Goal: Task Accomplishment & Management: Use online tool/utility

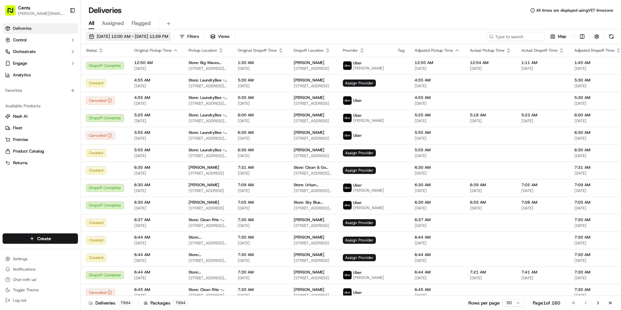
click at [150, 33] on button "[DATE] 12:00 AM - [DATE] 11:59 PM" at bounding box center [128, 36] width 85 height 9
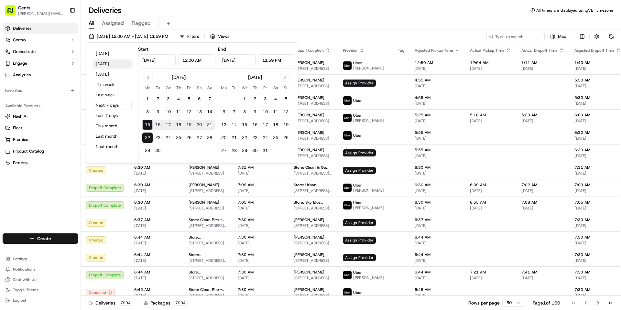
click at [117, 65] on button "[DATE]" at bounding box center [112, 64] width 39 height 9
type input "Sep 14, 2025"
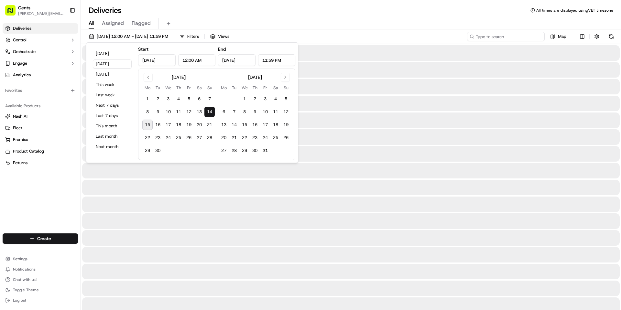
click at [526, 39] on input at bounding box center [506, 36] width 78 height 9
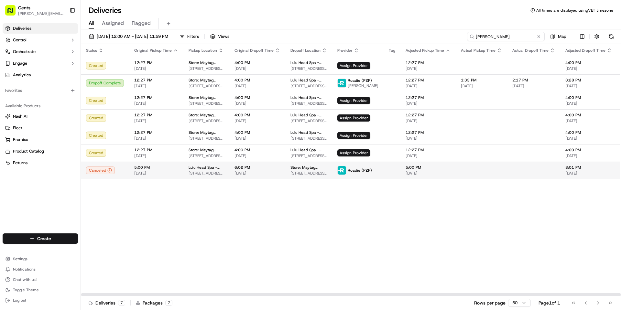
type input "Valerie Sanchez"
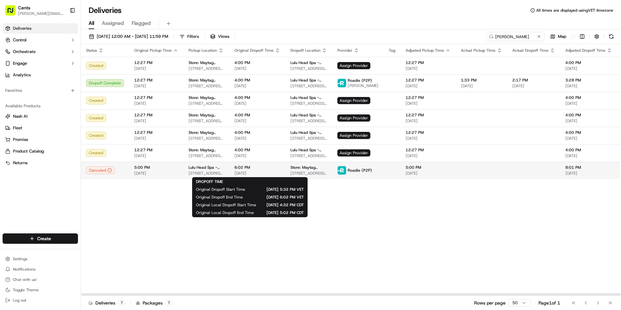
click at [266, 175] on span "09/14/2025" at bounding box center [258, 173] width 46 height 5
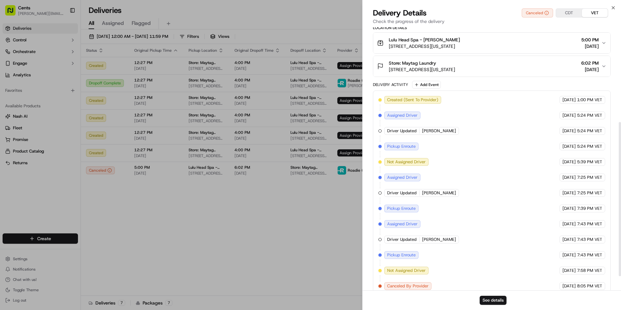
scroll to position [186, 0]
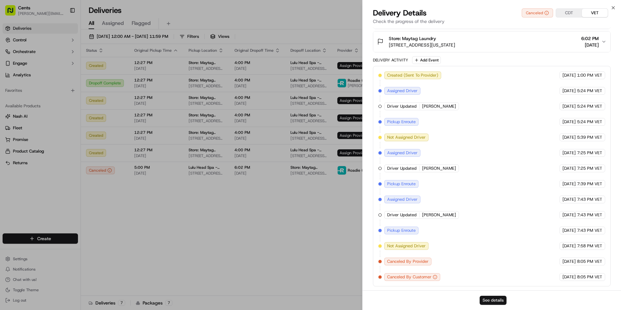
click at [491, 300] on button "See details" at bounding box center [493, 300] width 27 height 9
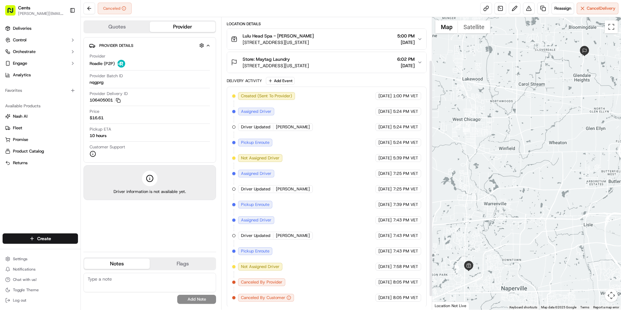
scroll to position [70, 0]
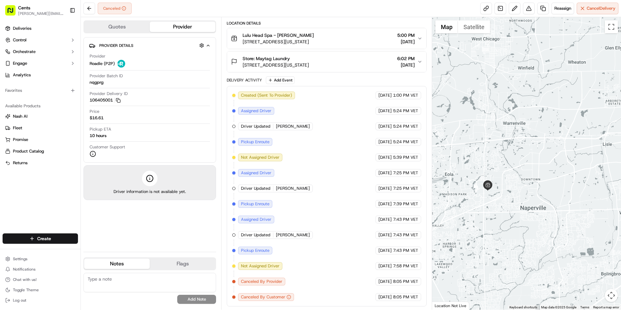
drag, startPoint x: 548, startPoint y: 228, endPoint x: 541, endPoint y: 154, distance: 74.1
click at [541, 154] on div at bounding box center [526, 163] width 189 height 293
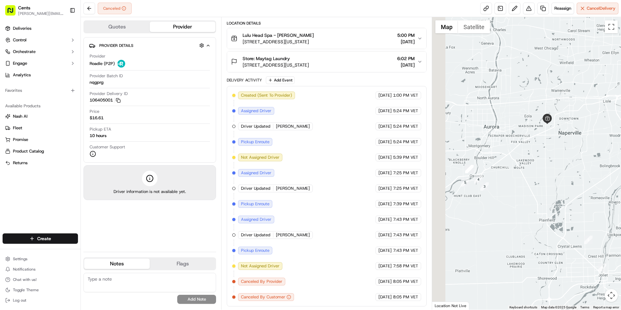
drag, startPoint x: 491, startPoint y: 192, endPoint x: 562, endPoint y: 164, distance: 76.1
click at [562, 164] on div at bounding box center [526, 163] width 189 height 293
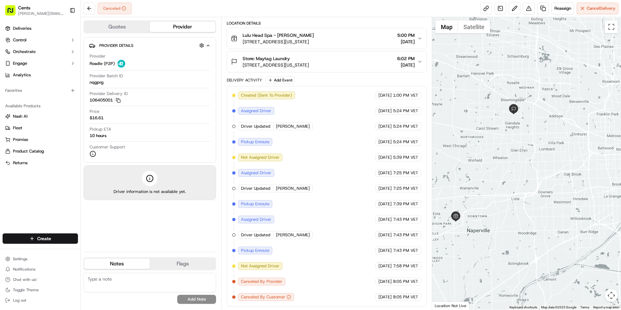
drag, startPoint x: 556, startPoint y: 150, endPoint x: 461, endPoint y: 249, distance: 137.8
click at [461, 250] on div at bounding box center [526, 163] width 189 height 293
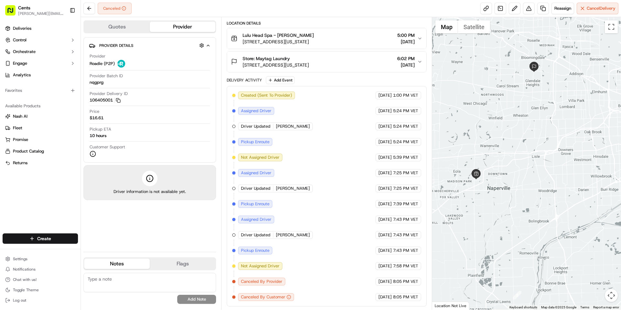
drag, startPoint x: 487, startPoint y: 187, endPoint x: 508, endPoint y: 144, distance: 48.0
click at [508, 144] on div at bounding box center [526, 163] width 189 height 293
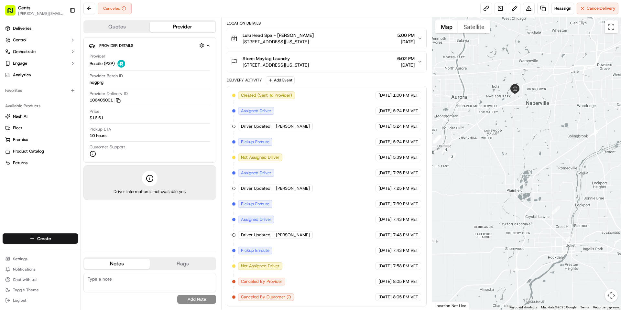
drag, startPoint x: 481, startPoint y: 206, endPoint x: 521, endPoint y: 119, distance: 95.9
click at [520, 118] on div at bounding box center [526, 163] width 189 height 293
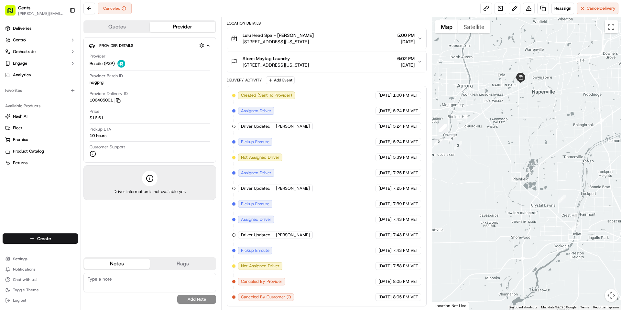
drag, startPoint x: 510, startPoint y: 174, endPoint x: 537, endPoint y: 176, distance: 27.6
click at [538, 177] on div at bounding box center [526, 163] width 189 height 293
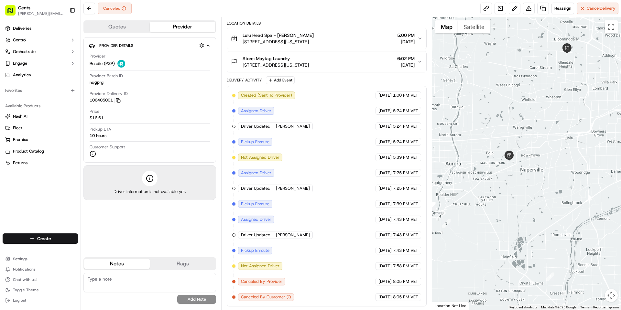
drag, startPoint x: 546, startPoint y: 115, endPoint x: 501, endPoint y: 205, distance: 100.7
click at [500, 208] on div at bounding box center [526, 163] width 189 height 293
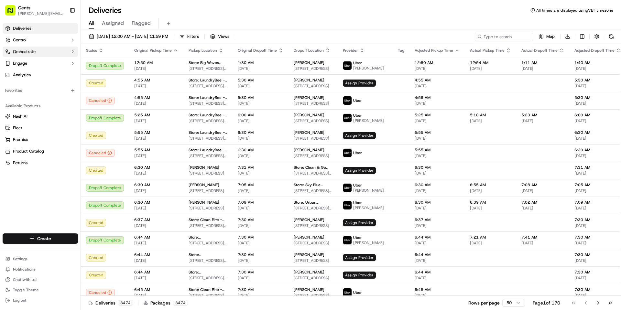
click at [30, 53] on span "Orchestrate" at bounding box center [24, 52] width 23 height 6
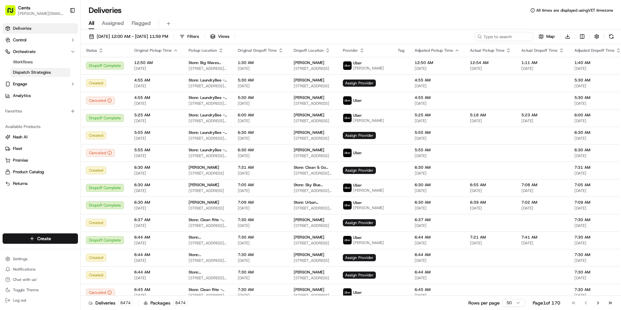
click at [36, 76] on link "Dispatch Strategies" at bounding box center [40, 72] width 60 height 9
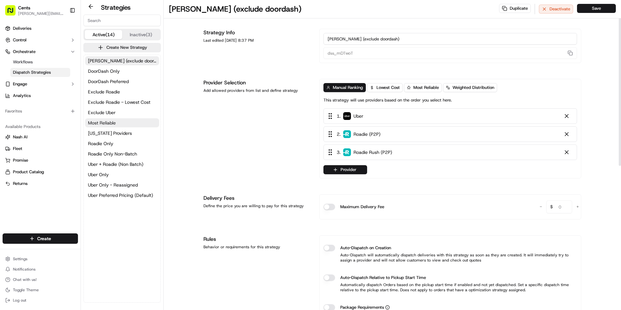
click at [129, 124] on button "Most Reliable" at bounding box center [122, 122] width 74 height 9
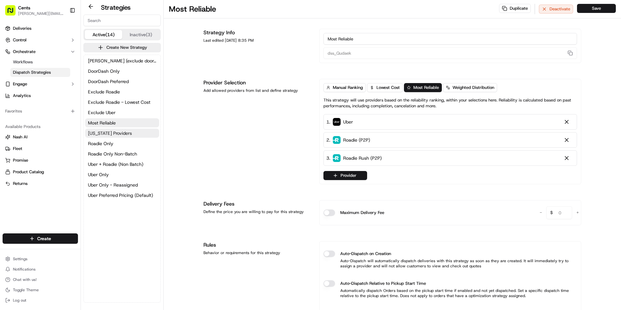
click at [125, 130] on span "New York Providers" at bounding box center [110, 133] width 44 height 6
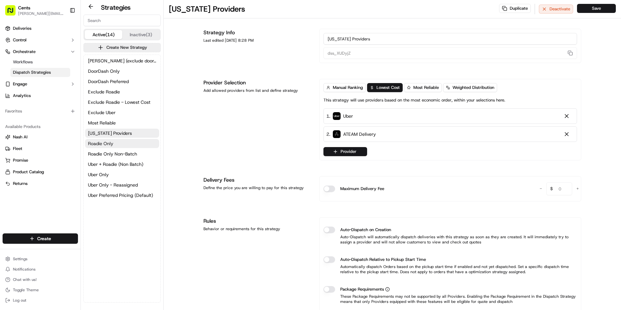
click at [123, 148] on button "Roadie Only" at bounding box center [122, 143] width 74 height 9
type input "dss_cco38t"
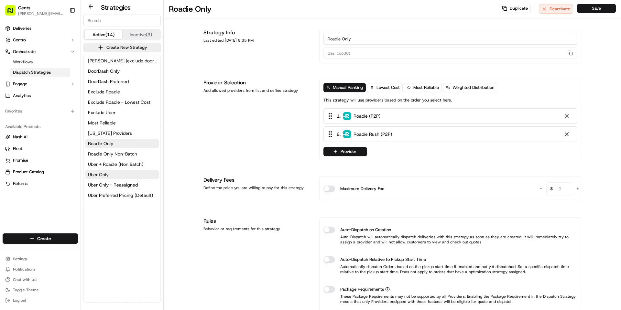
click at [114, 173] on button "Uber Only" at bounding box center [122, 174] width 74 height 9
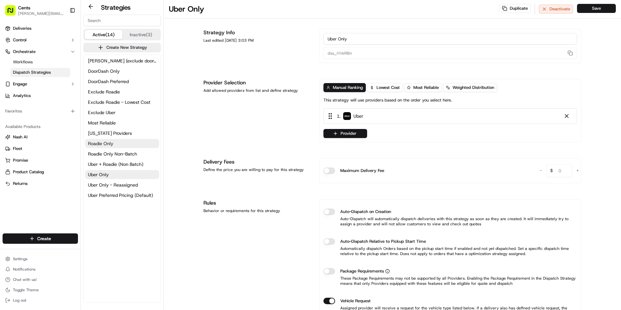
click at [131, 143] on button "Roadie Only" at bounding box center [122, 143] width 74 height 9
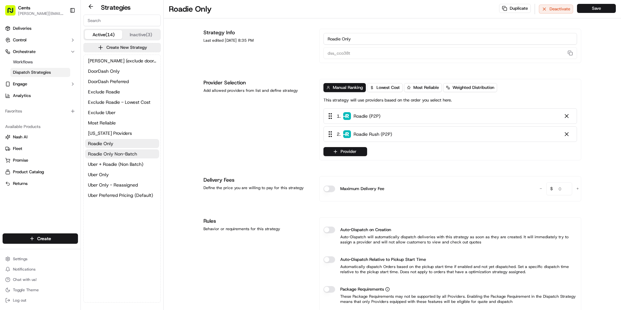
click at [123, 155] on span "Roadie Only Non-Batch" at bounding box center [112, 154] width 49 height 6
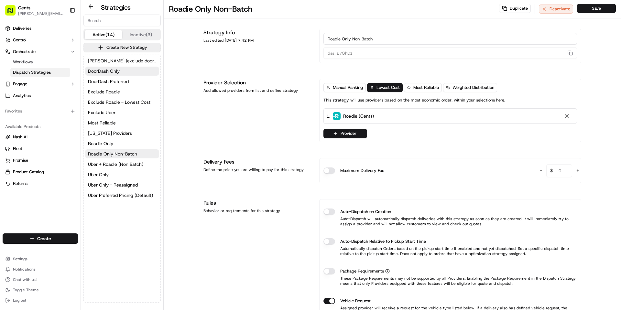
click at [133, 69] on button "DoorDash Only" at bounding box center [122, 71] width 74 height 9
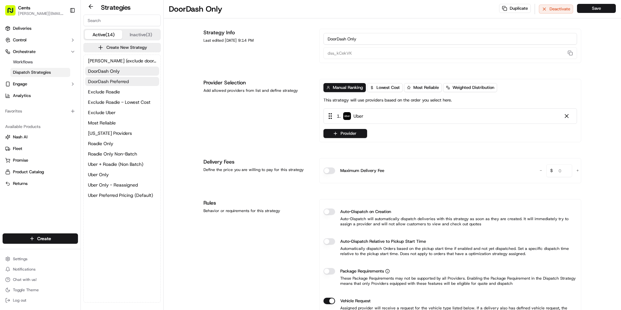
click at [128, 77] on button "DoorDash Preferred" at bounding box center [122, 81] width 74 height 9
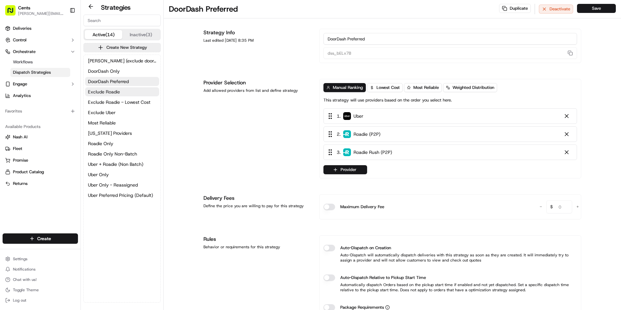
click at [126, 91] on button "Exclude Roadie" at bounding box center [122, 91] width 74 height 9
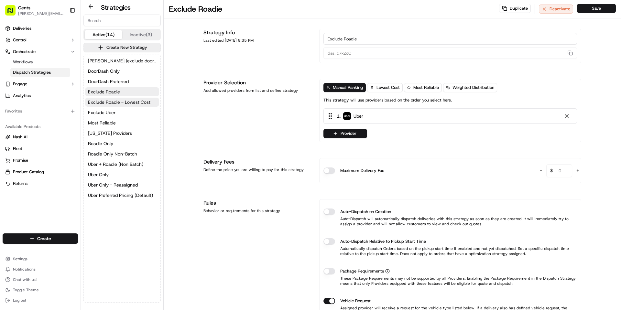
click at [126, 101] on span "Exclude Roadie - Lowest Cost" at bounding box center [119, 102] width 62 height 6
click at [123, 110] on button "Exclude Uber" at bounding box center [122, 112] width 74 height 9
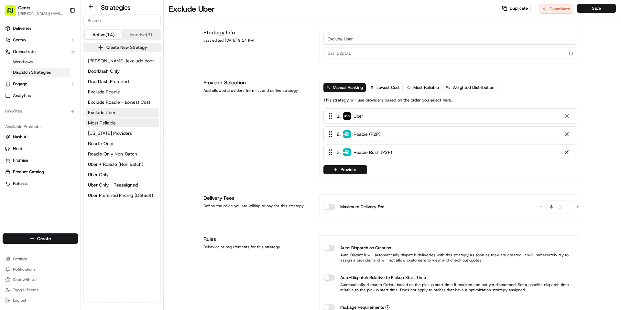
click at [121, 121] on button "Most Reliable" at bounding box center [122, 122] width 74 height 9
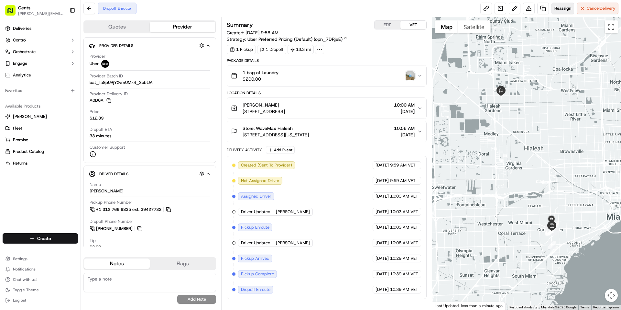
click at [567, 8] on span "Reassign" at bounding box center [563, 8] width 17 height 6
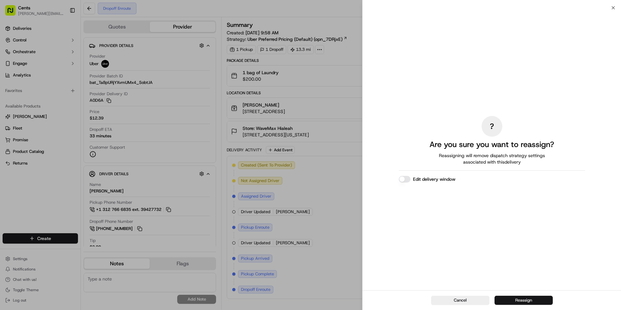
click at [502, 295] on button "Reassign" at bounding box center [524, 299] width 58 height 9
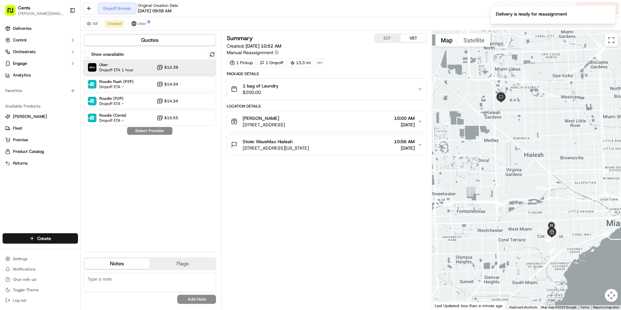
click at [193, 70] on div at bounding box center [196, 67] width 8 height 8
click at [160, 132] on button "Assign Provider" at bounding box center [150, 131] width 46 height 8
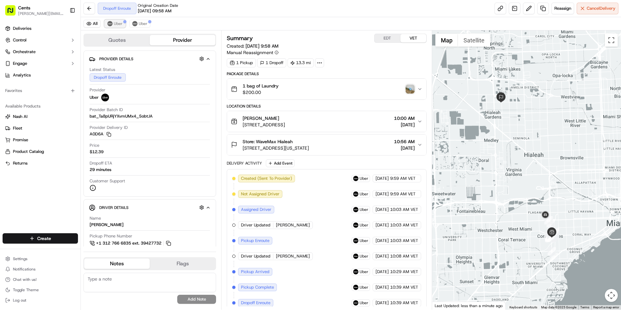
click at [115, 23] on span "Uber" at bounding box center [118, 23] width 9 height 5
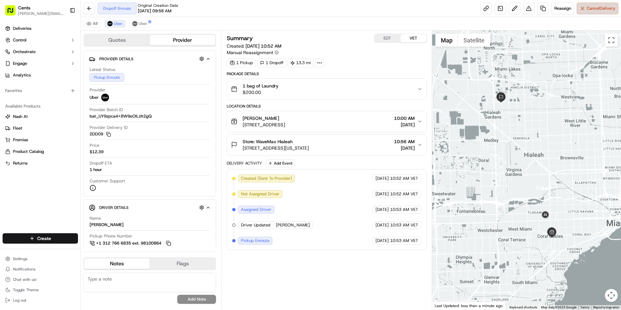
click at [585, 10] on button "Cancel Delivery" at bounding box center [598, 9] width 42 height 12
click at [137, 23] on button "Uber" at bounding box center [139, 24] width 21 height 8
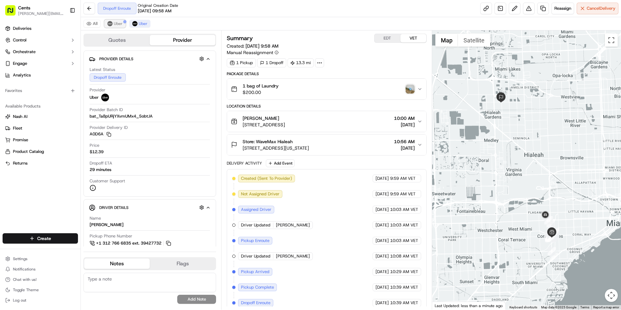
click at [117, 24] on span "Uber" at bounding box center [118, 23] width 9 height 5
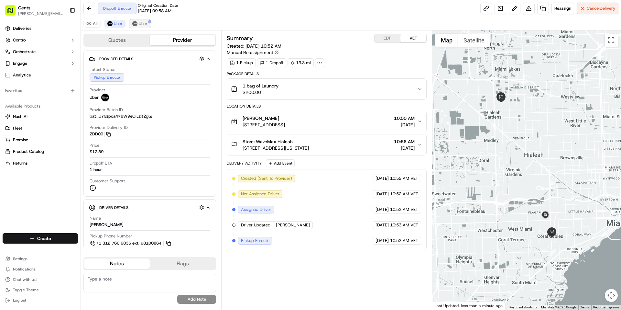
click at [139, 24] on span "Uber" at bounding box center [143, 23] width 9 height 5
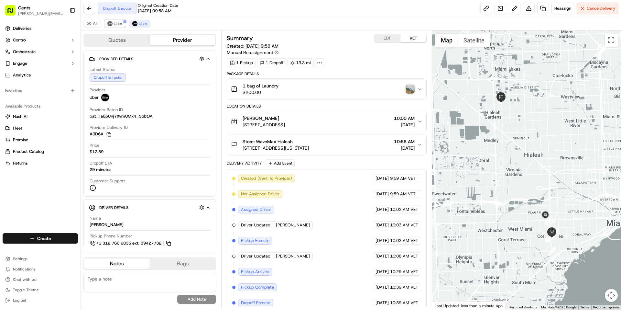
drag, startPoint x: 121, startPoint y: 25, endPoint x: 178, endPoint y: 27, distance: 56.7
click at [178, 27] on div "All Uber Uber" at bounding box center [351, 23] width 540 height 13
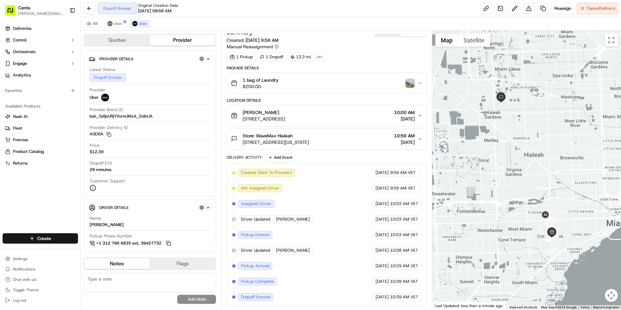
click at [409, 82] on img "button" at bounding box center [410, 83] width 9 height 9
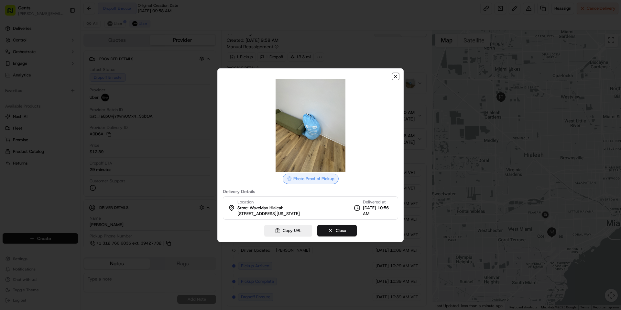
click at [396, 79] on icon "button" at bounding box center [395, 76] width 5 height 5
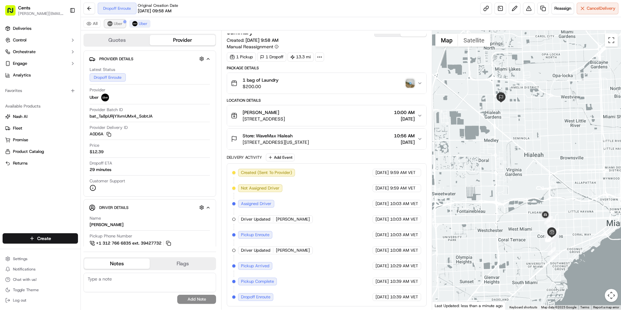
click at [122, 26] on span "Uber" at bounding box center [118, 23] width 9 height 5
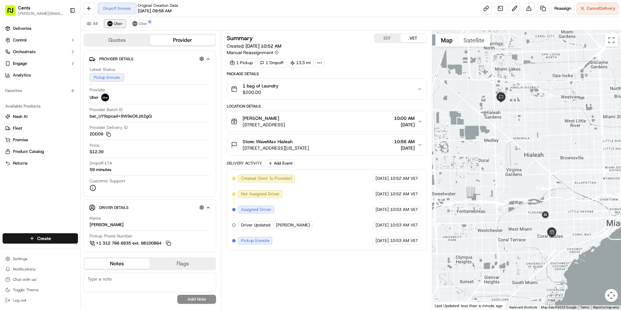
scroll to position [0, 0]
click at [137, 23] on button "Uber" at bounding box center [139, 24] width 21 height 8
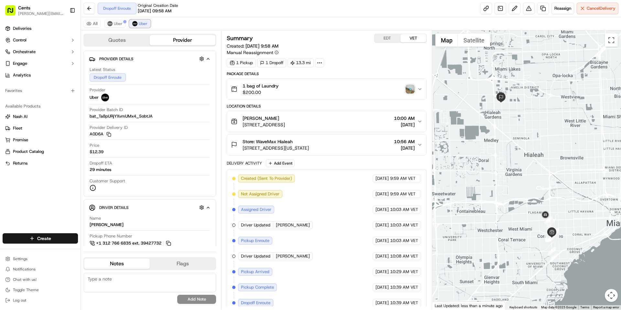
scroll to position [6, 0]
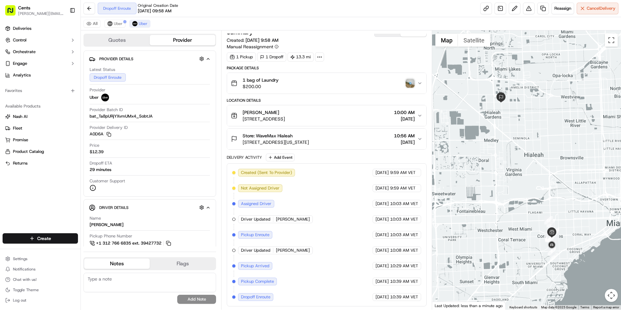
click at [409, 83] on img "button" at bounding box center [410, 83] width 9 height 9
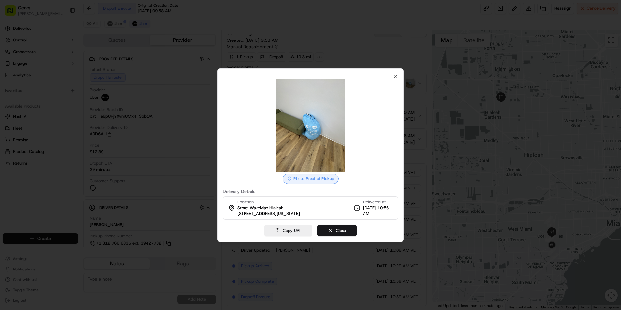
click at [398, 76] on div "Photo Proof of Pickup Delivery Details Location Store: [GEOGRAPHIC_DATA] Hialea…" at bounding box center [310, 154] width 186 height 173
click at [394, 76] on icon "button" at bounding box center [395, 76] width 5 height 5
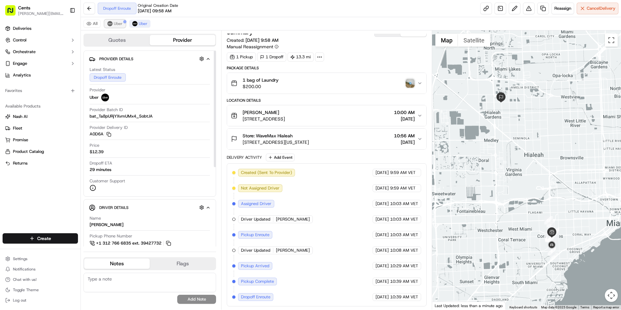
click at [118, 27] on button "Uber" at bounding box center [114, 24] width 21 height 8
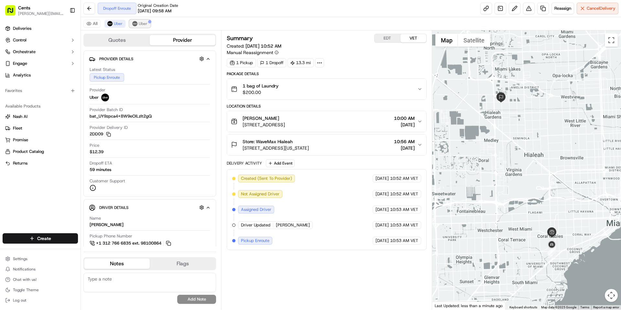
click at [130, 23] on button "Uber" at bounding box center [139, 24] width 21 height 8
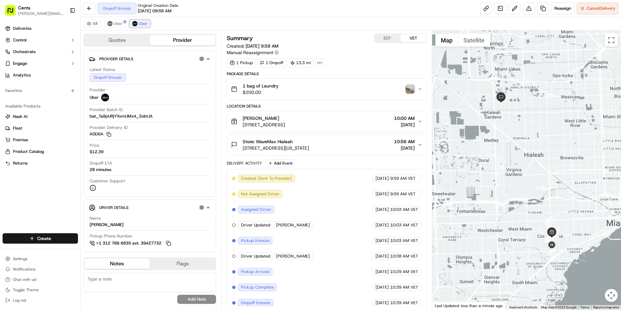
scroll to position [6, 0]
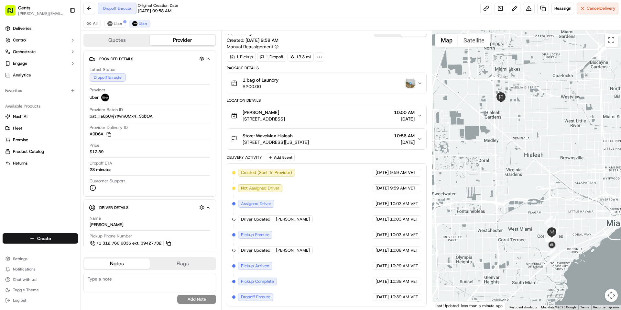
click at [412, 83] on img "button" at bounding box center [410, 83] width 9 height 9
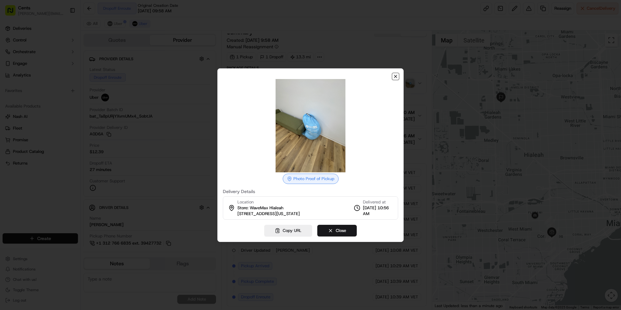
click at [394, 77] on icon "button" at bounding box center [395, 76] width 5 height 5
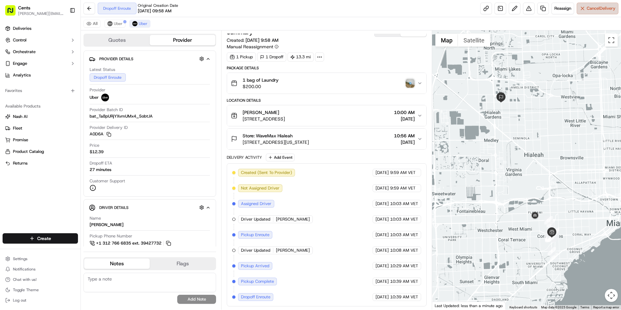
click at [586, 11] on button "Cancel Delivery" at bounding box center [598, 9] width 42 height 12
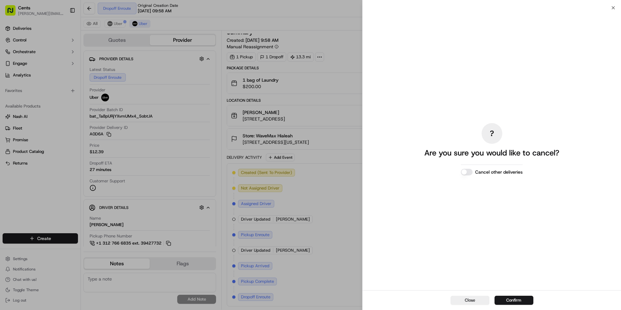
click at [510, 295] on div "Close Confirm" at bounding box center [492, 300] width 258 height 20
click at [510, 300] on button "Confirm" at bounding box center [514, 299] width 39 height 9
click at [466, 297] on button "Close" at bounding box center [470, 299] width 39 height 9
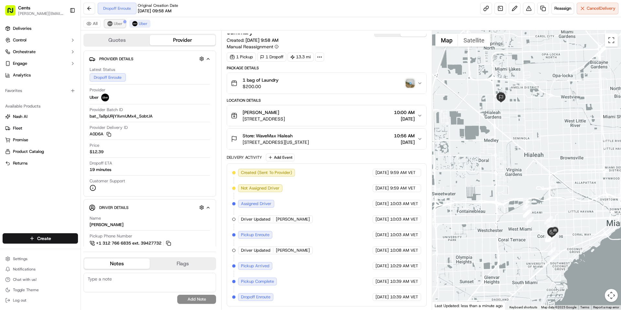
click at [118, 25] on span "Uber" at bounding box center [118, 23] width 9 height 5
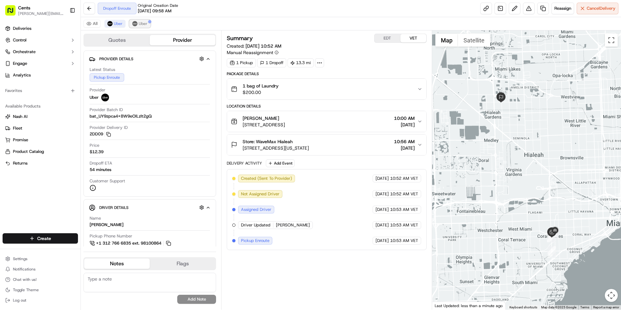
click at [135, 24] on img at bounding box center [134, 23] width 5 height 5
